Goal: Check status

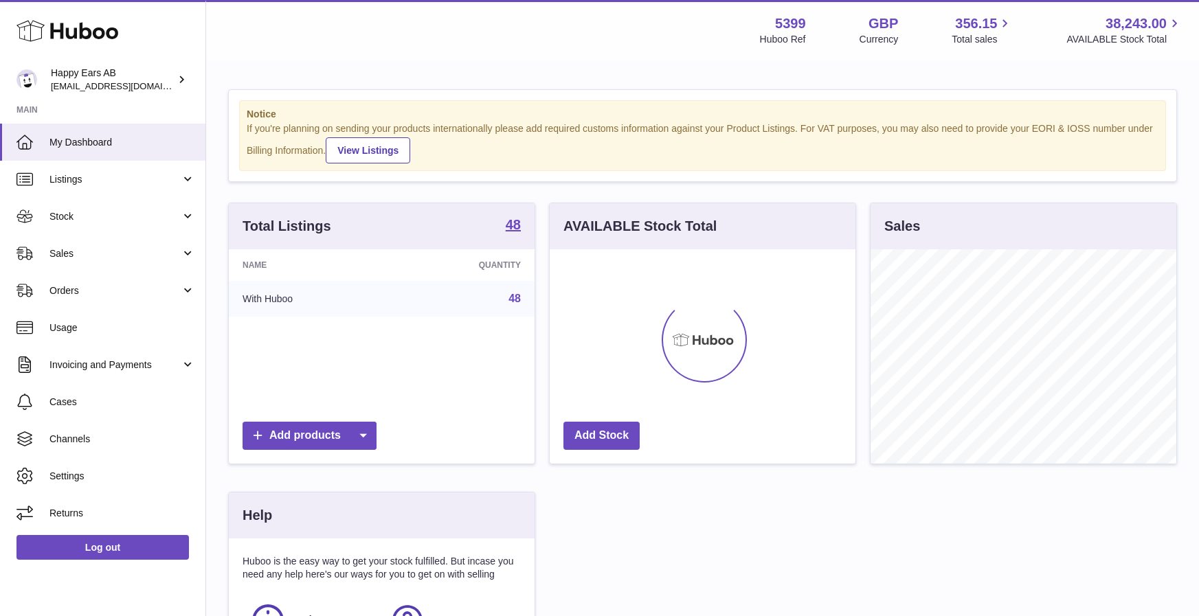
scroll to position [214, 306]
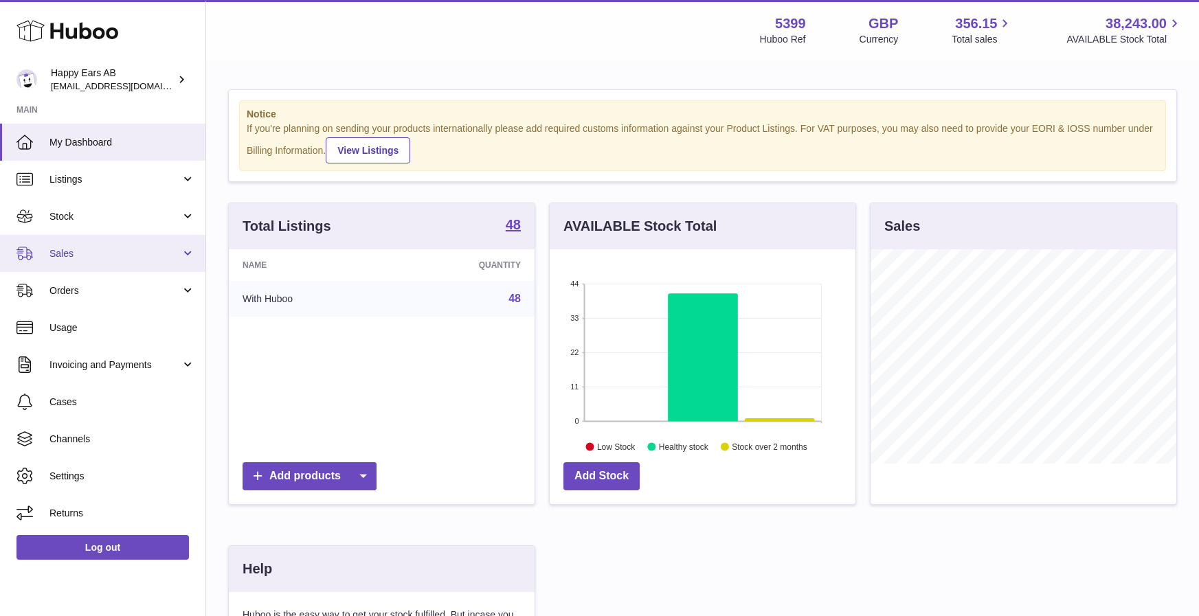
click at [166, 261] on link "Sales" at bounding box center [102, 253] width 205 height 37
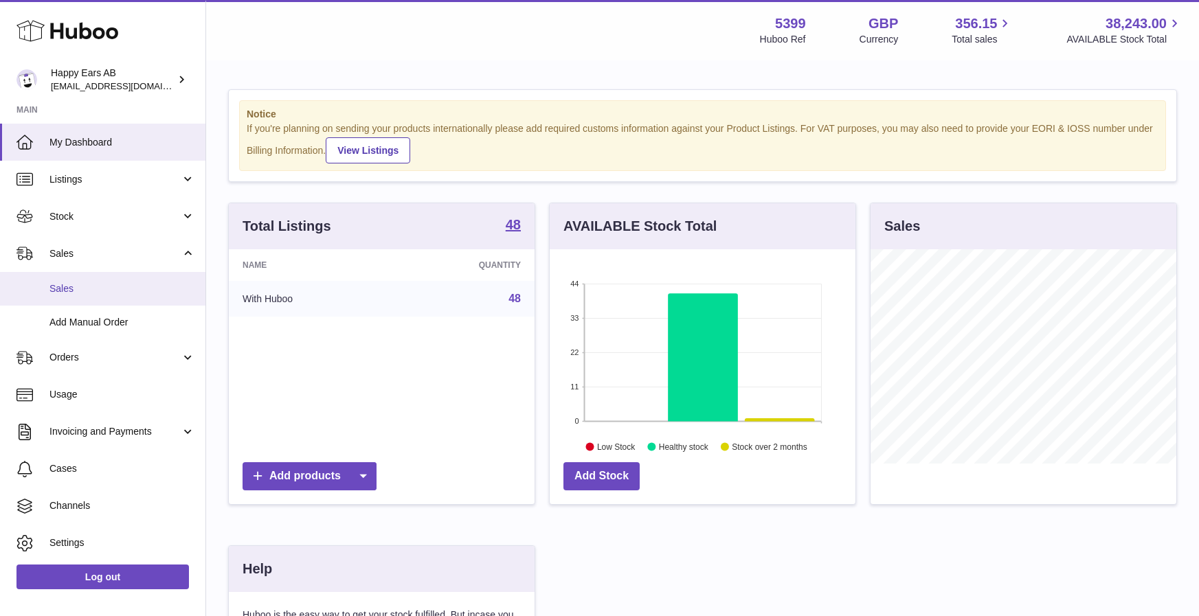
click at [155, 289] on span "Sales" at bounding box center [122, 288] width 146 height 13
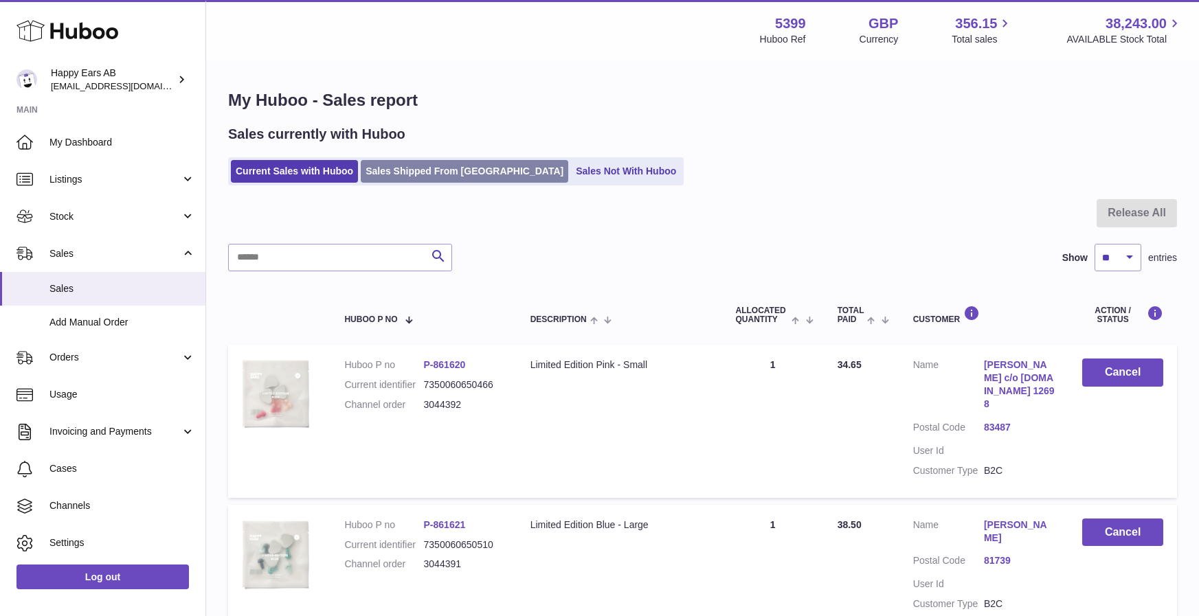
click at [462, 174] on link "Sales Shipped From Huboo" at bounding box center [465, 171] width 208 height 23
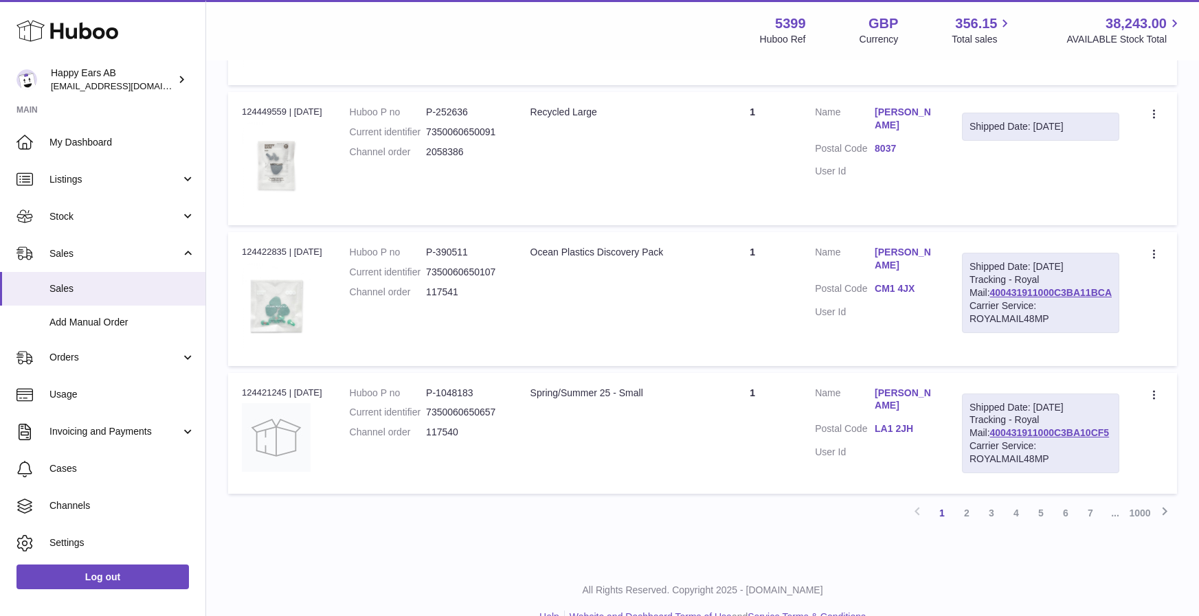
scroll to position [1211, 0]
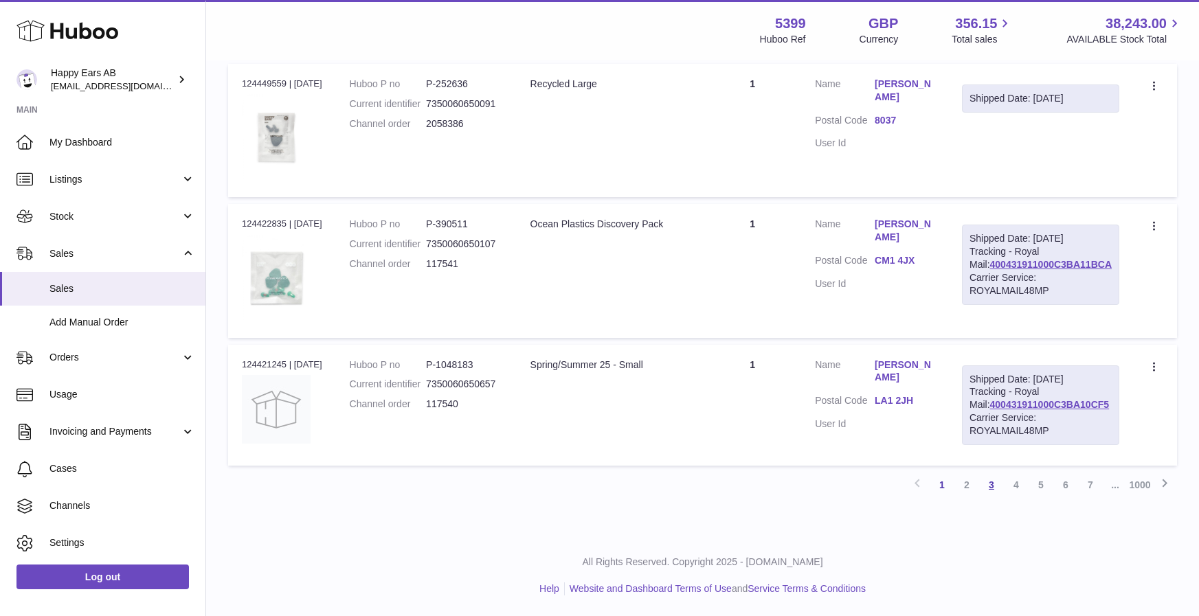
click at [991, 486] on link "3" at bounding box center [991, 485] width 25 height 25
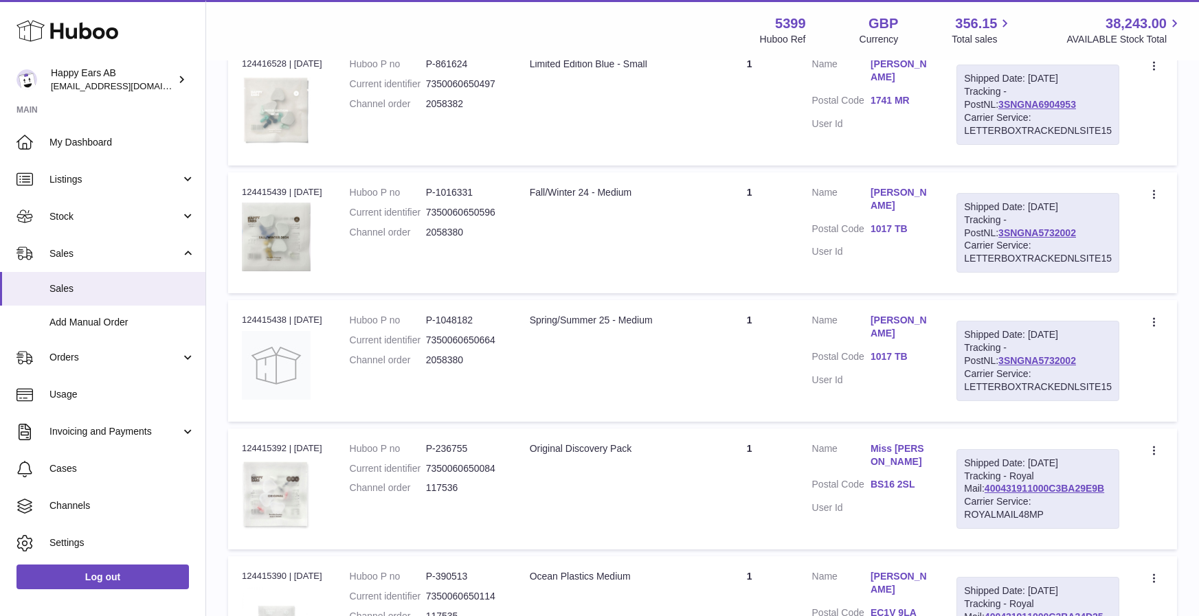
scroll to position [1180, 0]
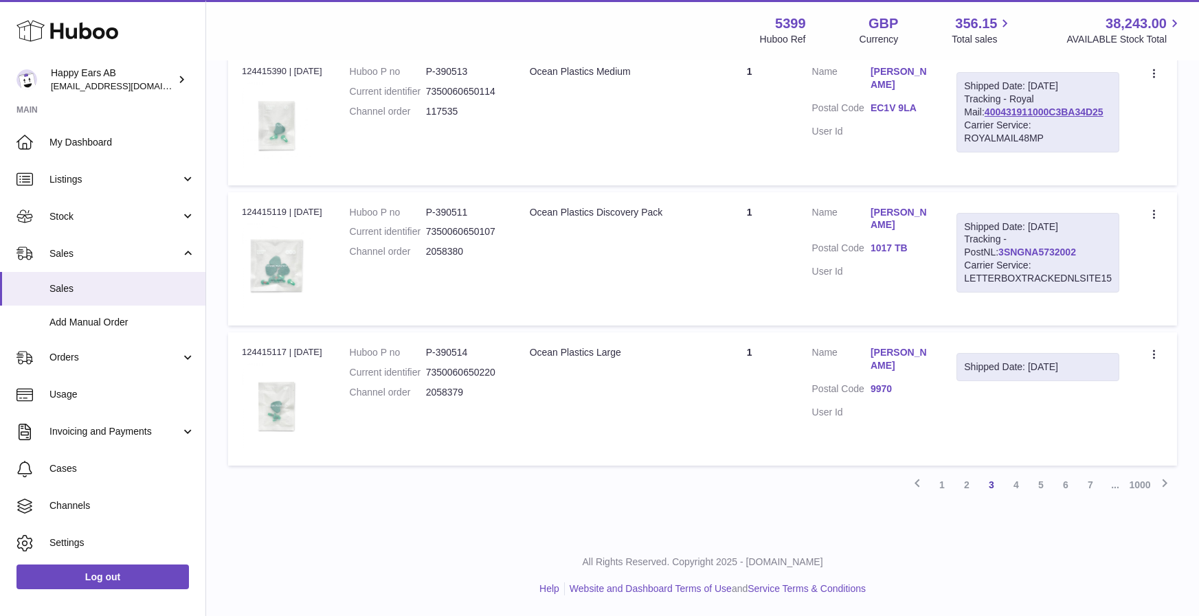
click at [1017, 253] on link "3SNGNA5732002" at bounding box center [1037, 252] width 78 height 11
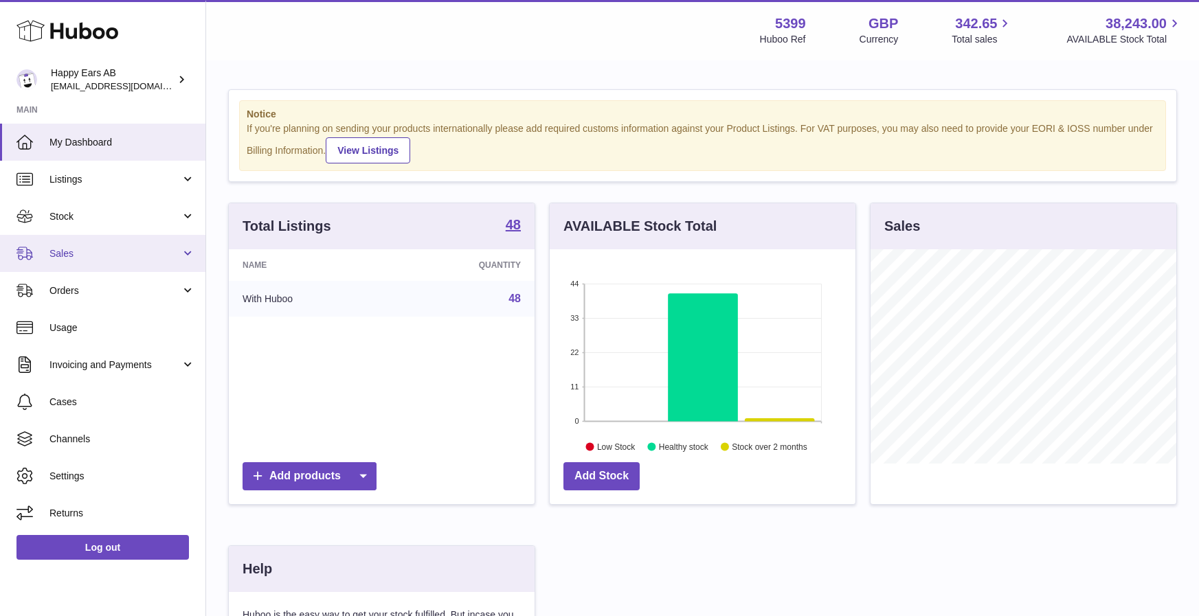
click at [82, 247] on span "Sales" at bounding box center [114, 253] width 131 height 13
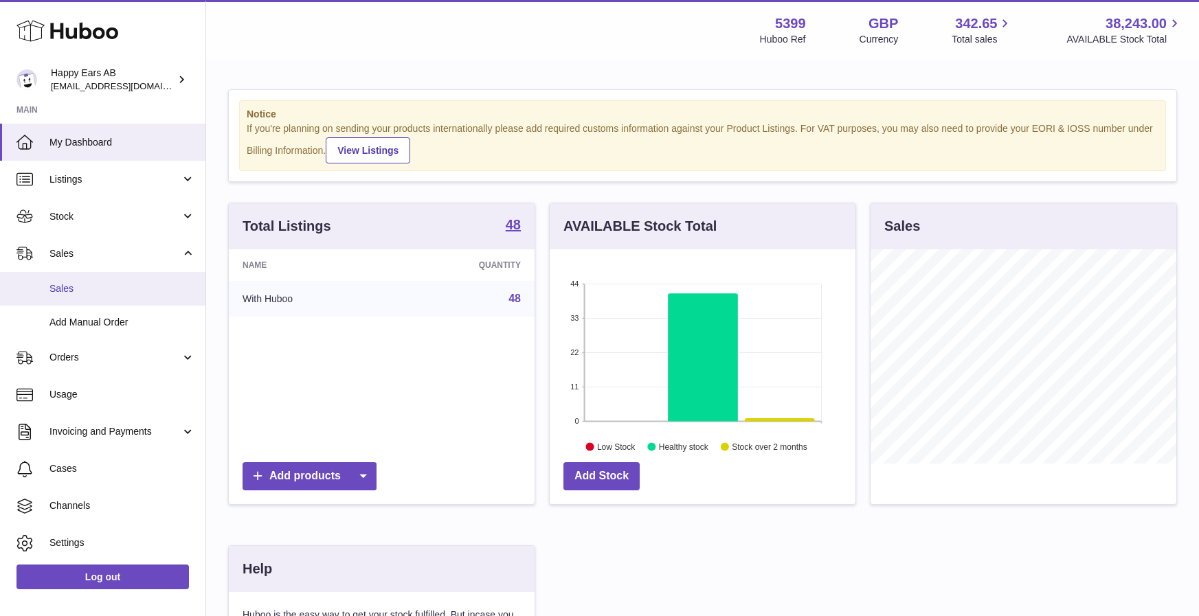
click at [103, 294] on span "Sales" at bounding box center [122, 288] width 146 height 13
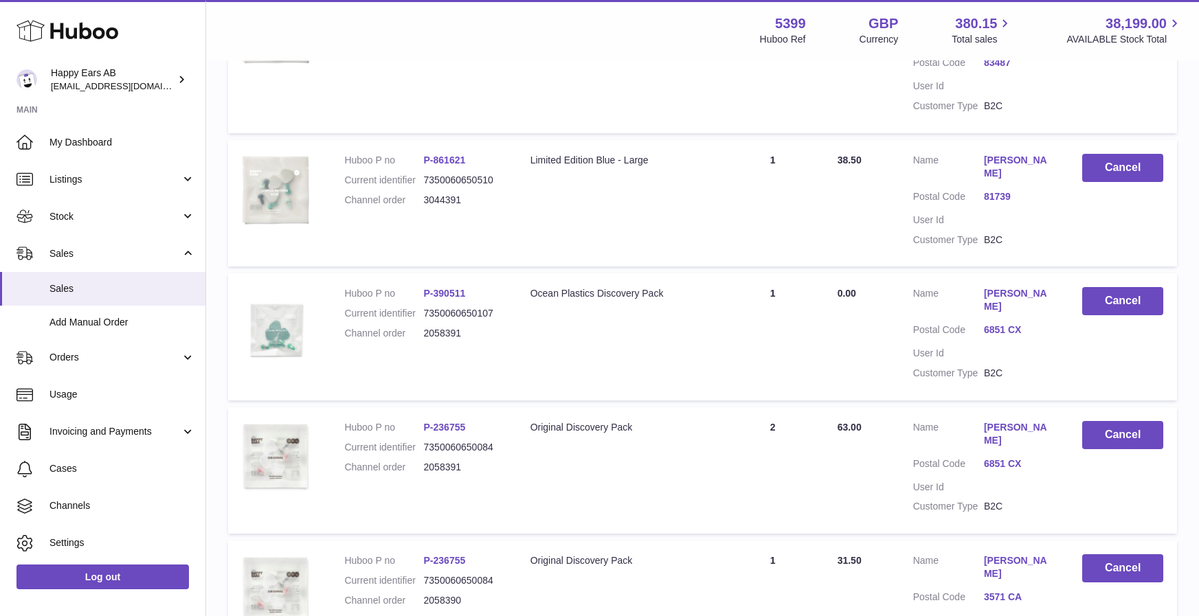
scroll to position [1134, 0]
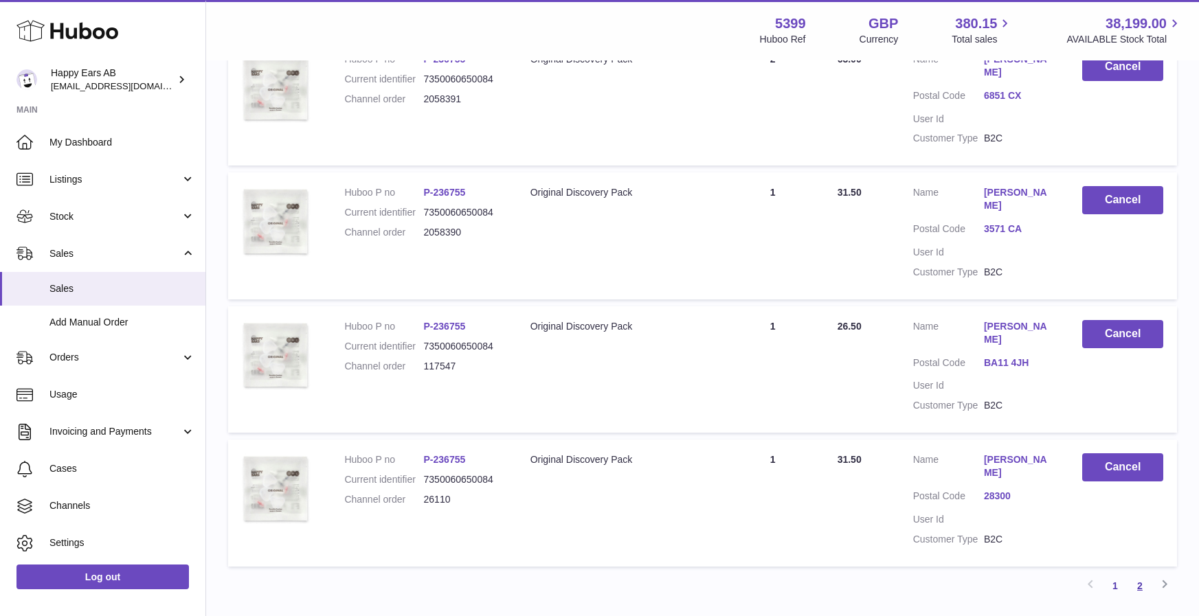
click at [1139, 574] on link "2" at bounding box center [1140, 586] width 25 height 25
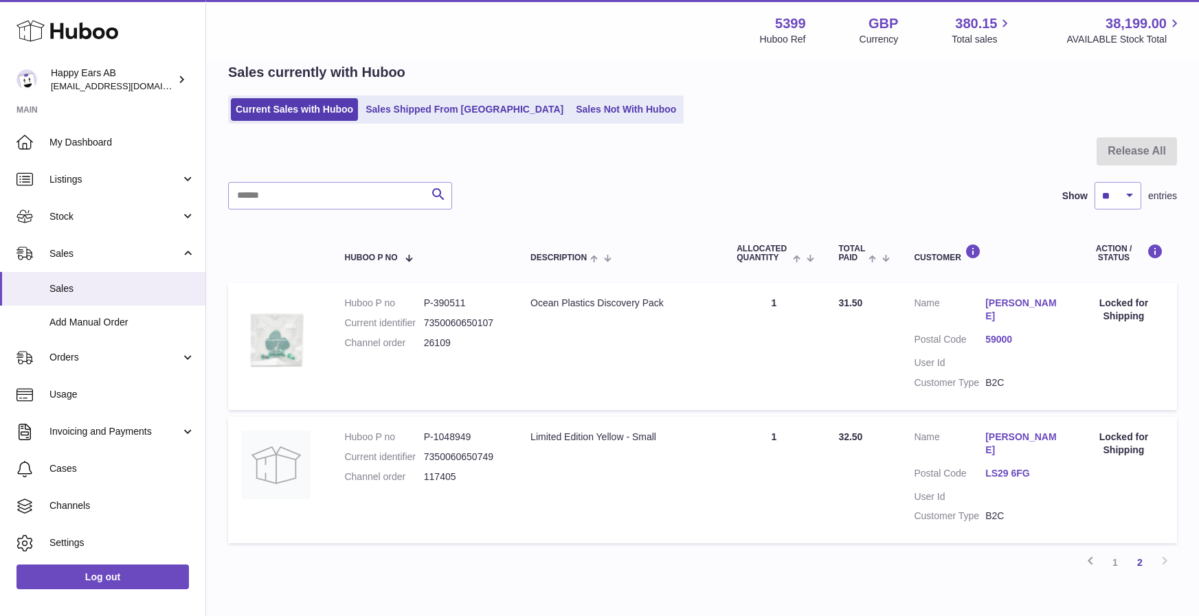
scroll to position [139, 0]
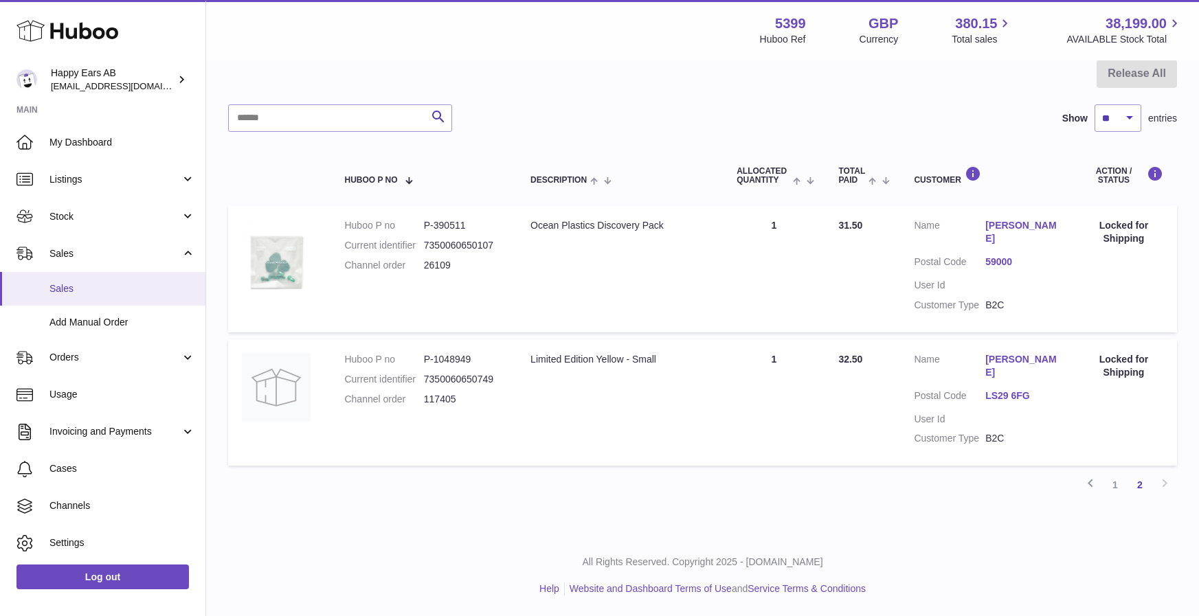
click at [121, 295] on span "Sales" at bounding box center [122, 288] width 146 height 13
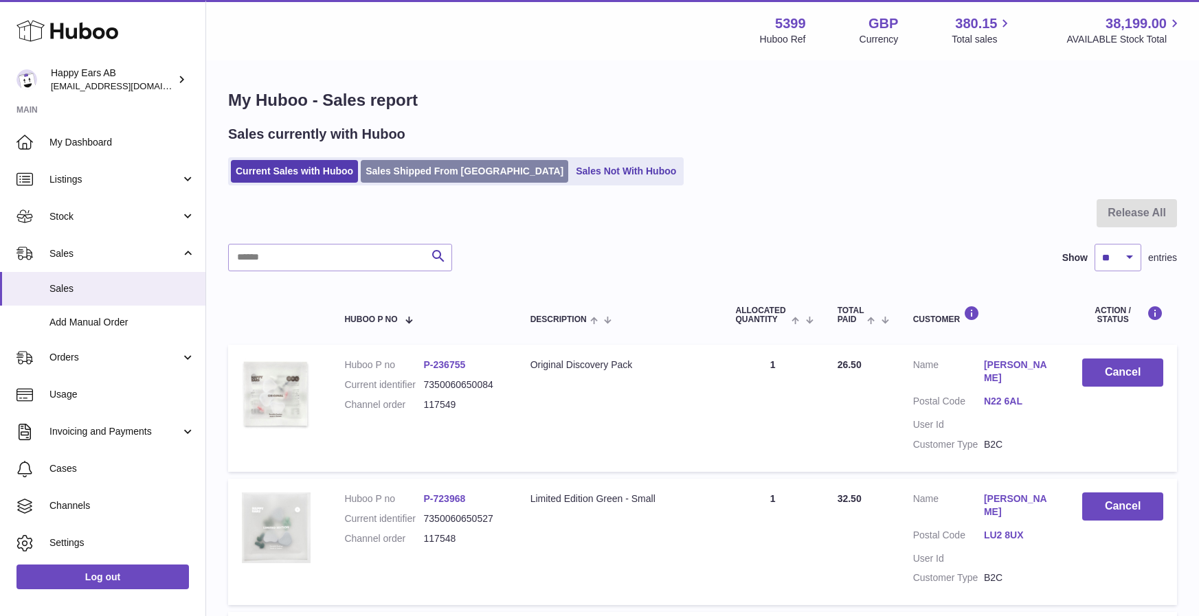
click at [414, 173] on link "Sales Shipped From [GEOGRAPHIC_DATA]" at bounding box center [465, 171] width 208 height 23
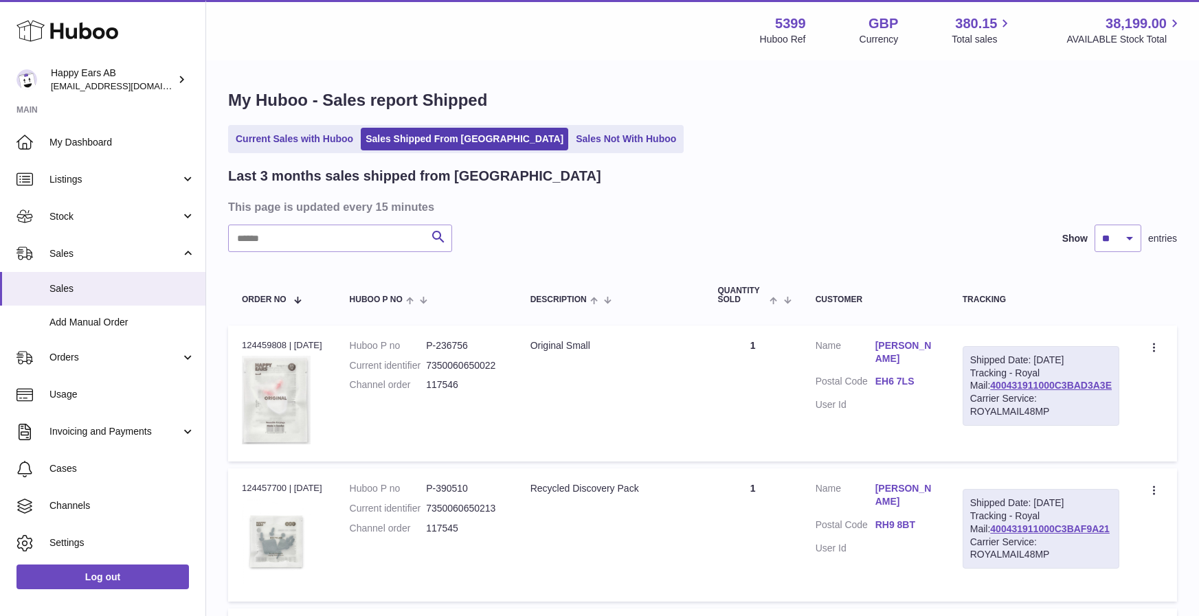
scroll to position [1214, 0]
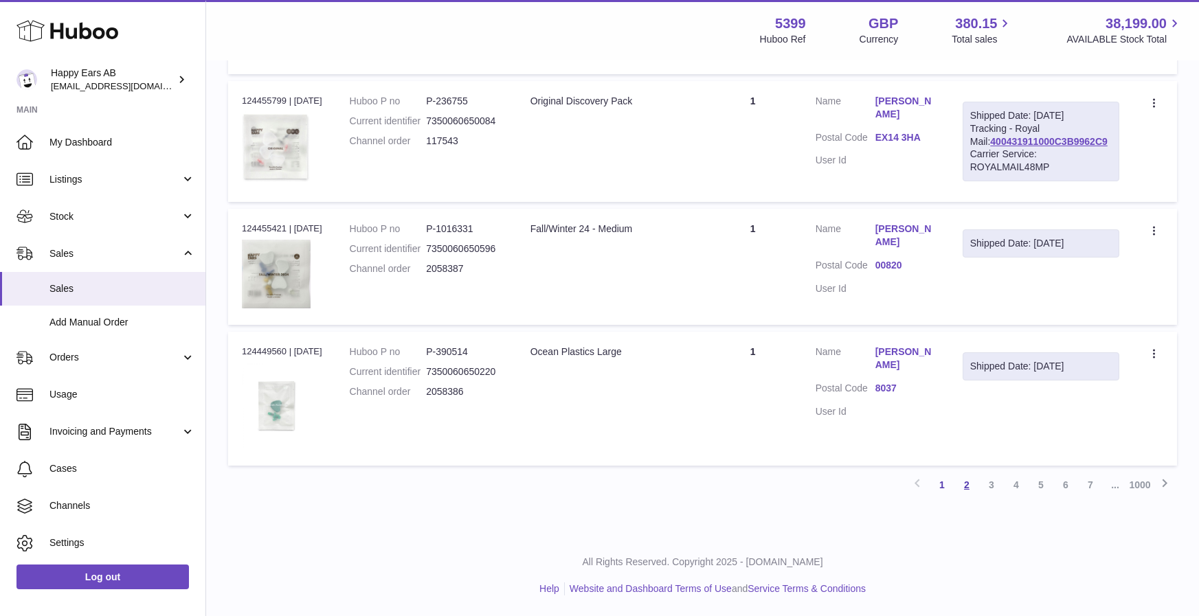
click at [968, 489] on link "2" at bounding box center [966, 485] width 25 height 25
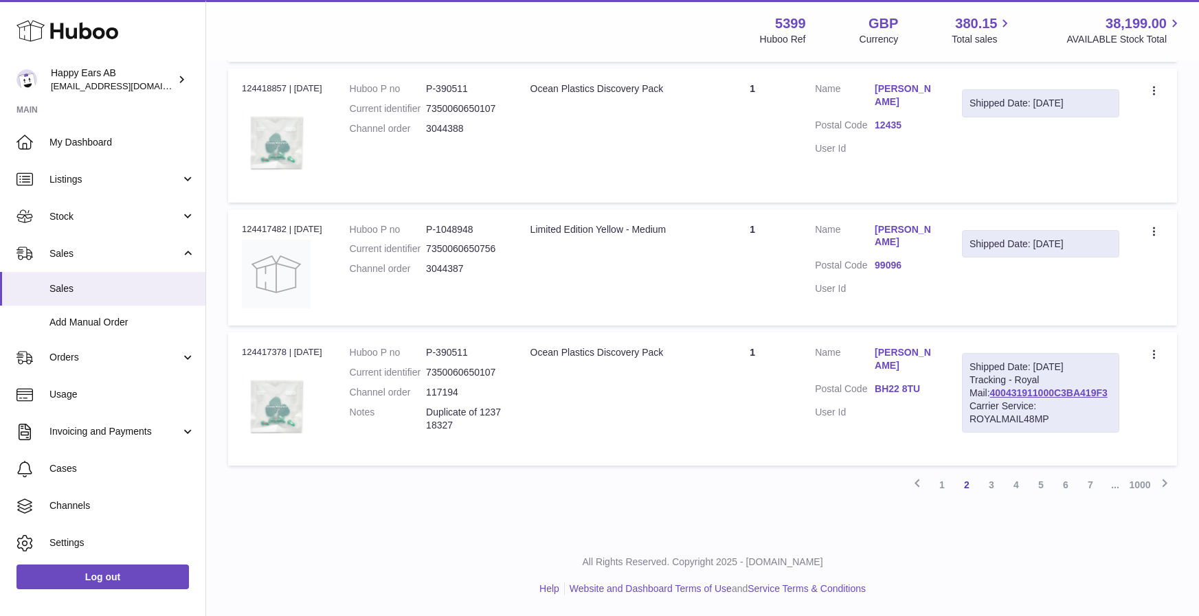
scroll to position [1229, 0]
click at [989, 484] on link "3" at bounding box center [991, 485] width 25 height 25
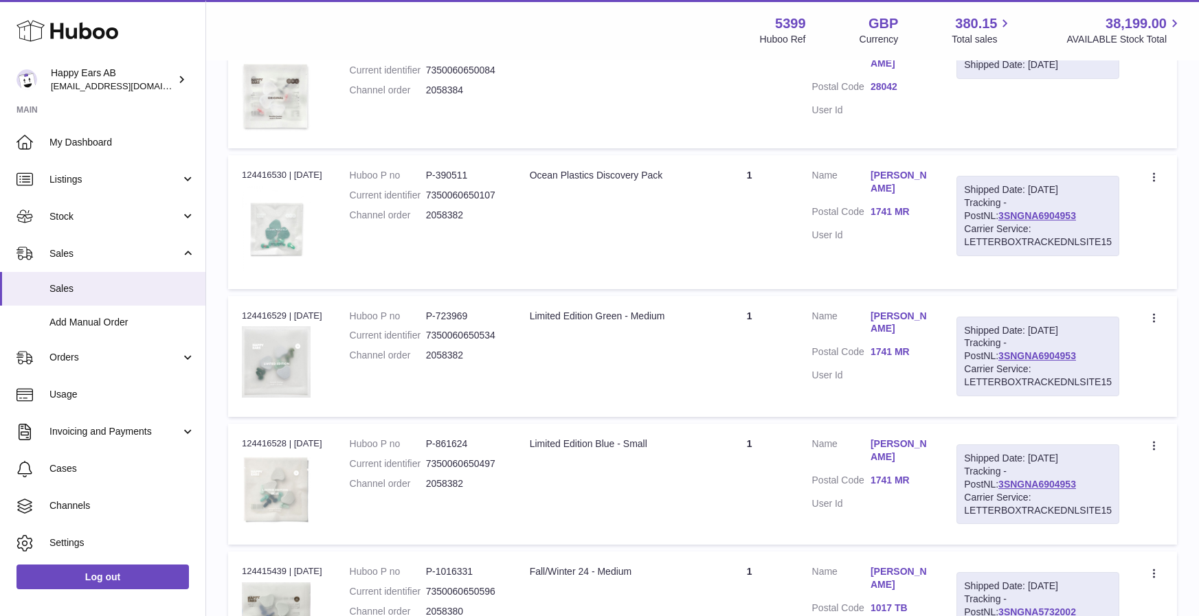
scroll to position [744, 0]
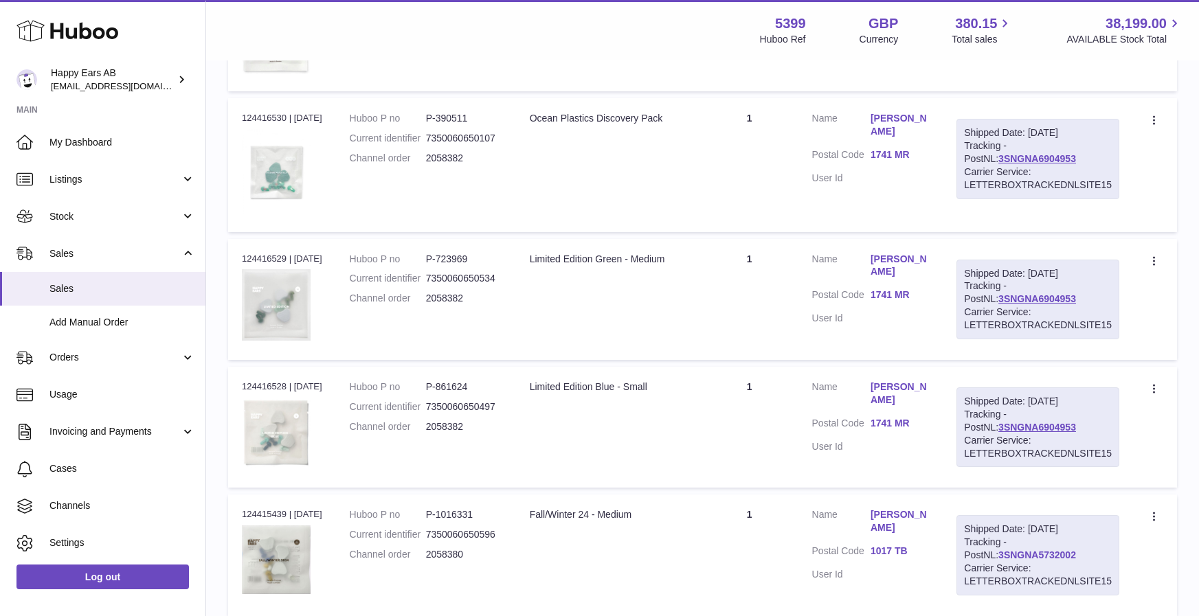
click at [998, 552] on link "3SNGNA5732002" at bounding box center [1037, 555] width 78 height 11
click at [892, 515] on link "E.B. de Vries" at bounding box center [900, 522] width 58 height 26
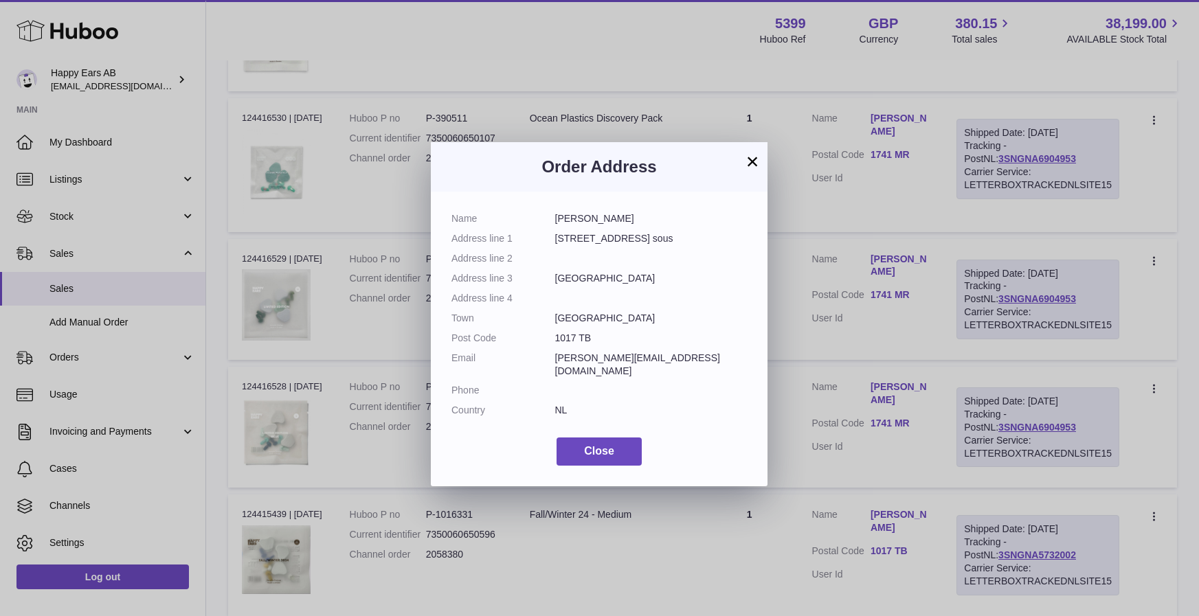
click at [750, 159] on button "×" at bounding box center [752, 161] width 16 height 16
